Goal: Task Accomplishment & Management: Manage account settings

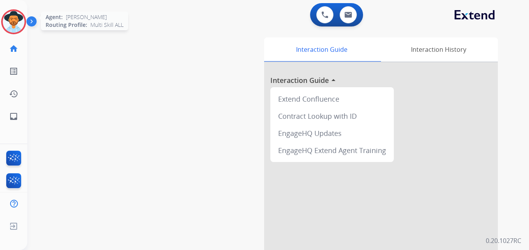
click at [18, 20] on img at bounding box center [14, 22] width 22 height 22
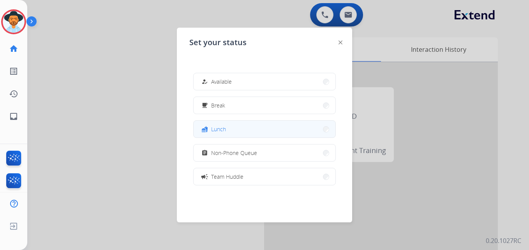
scroll to position [123, 0]
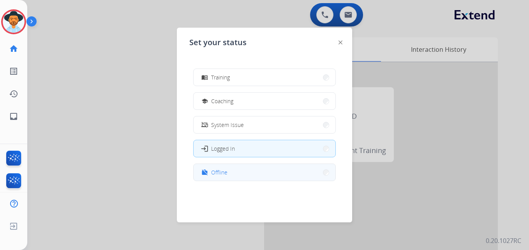
click at [210, 166] on button "work_off Offline" at bounding box center [265, 172] width 142 height 17
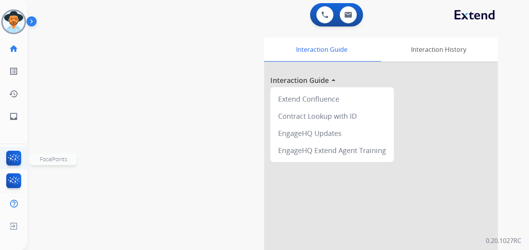
click at [19, 154] on img at bounding box center [14, 160] width 18 height 18
